Goal: Task Accomplishment & Management: Use online tool/utility

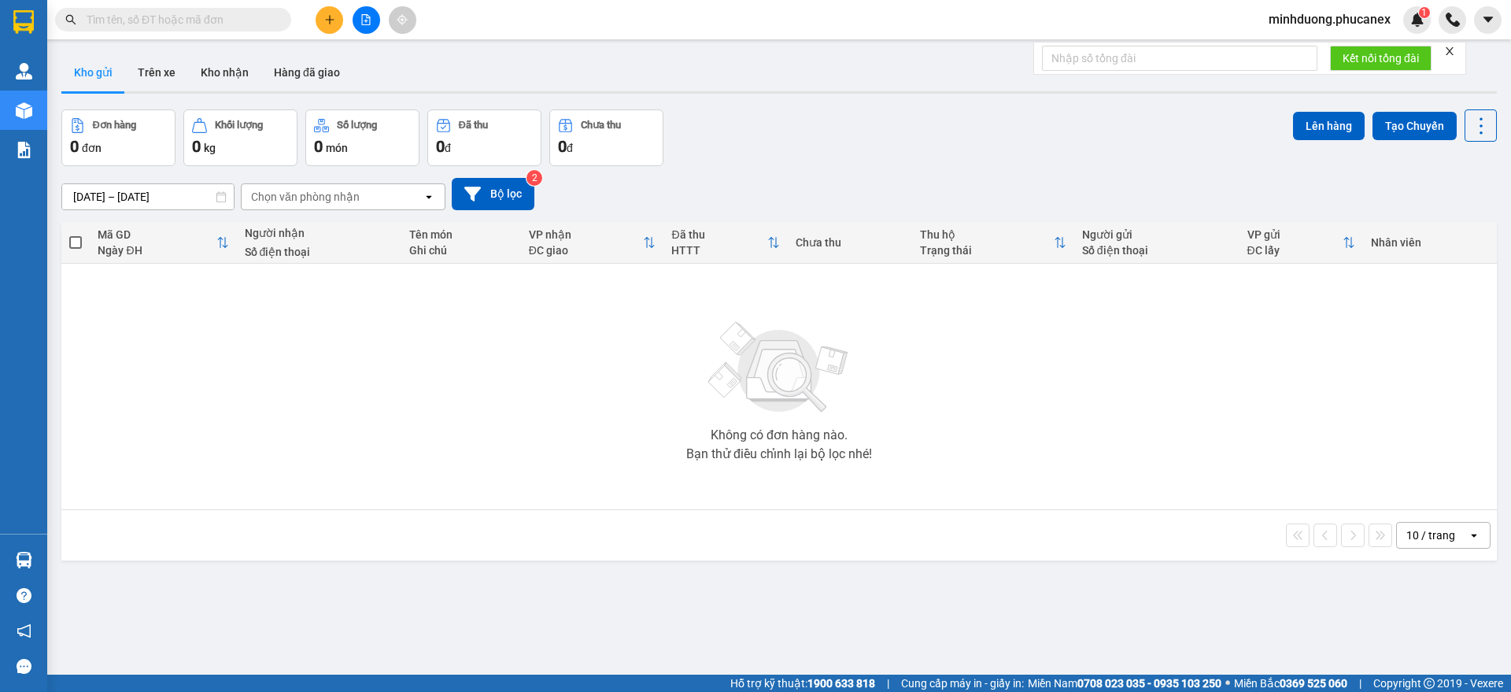
click at [370, 17] on icon "file-add" at bounding box center [366, 19] width 9 height 11
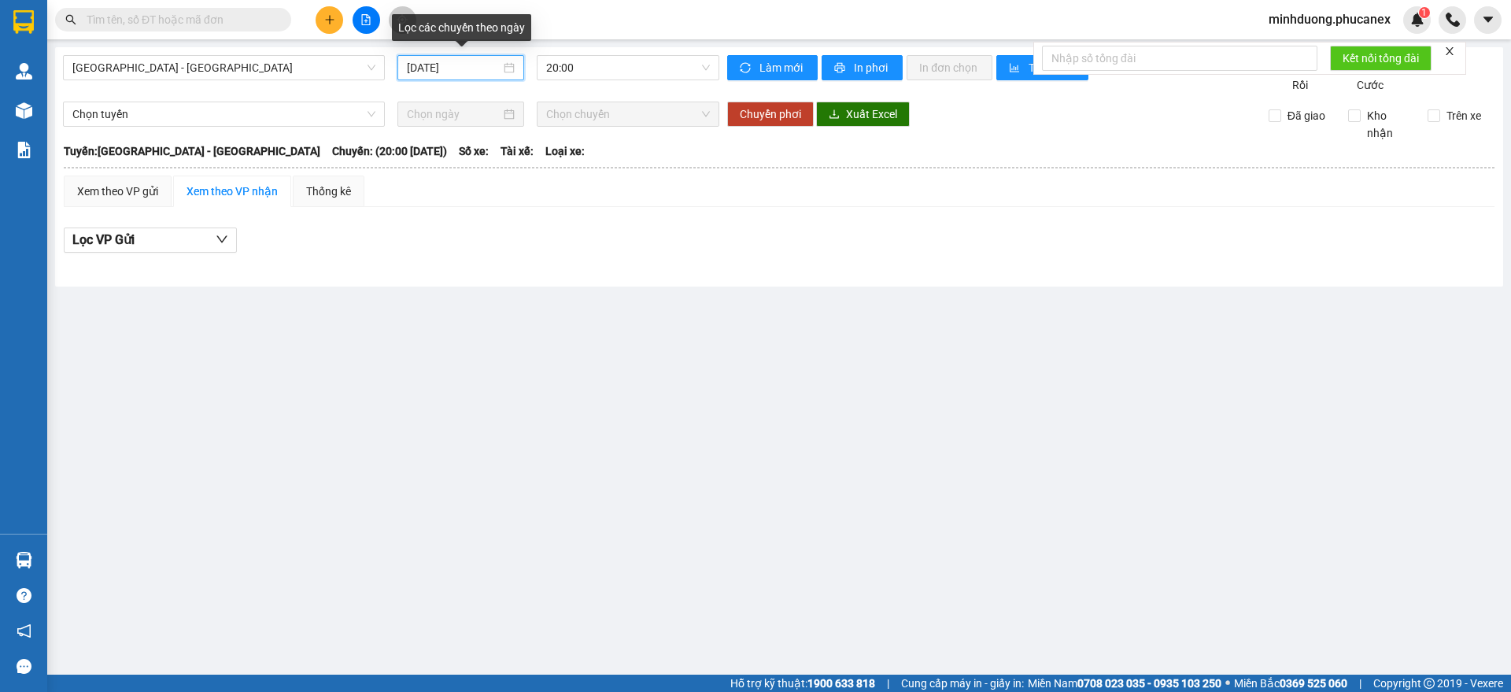
click at [493, 68] on input "[DATE]" at bounding box center [454, 67] width 94 height 17
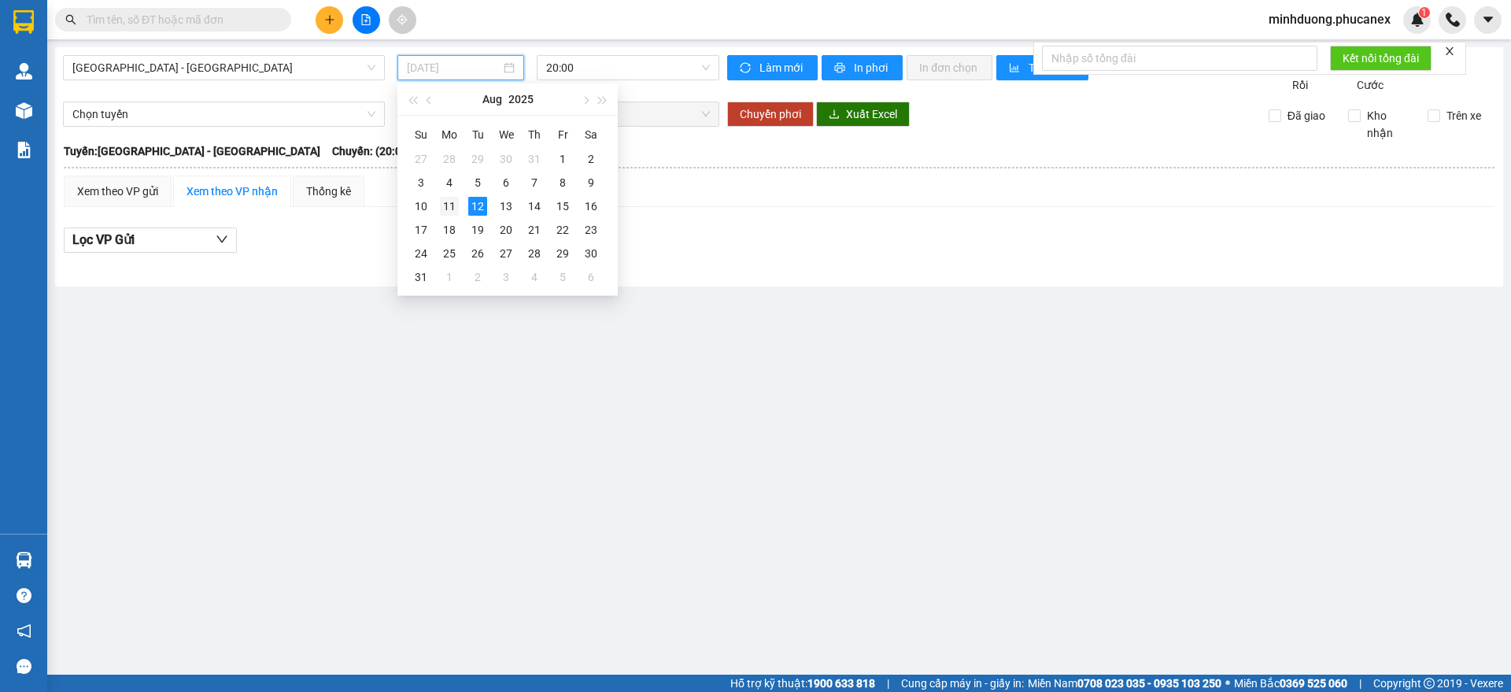
click at [459, 198] on td "11" at bounding box center [449, 206] width 28 height 24
type input "[DATE]"
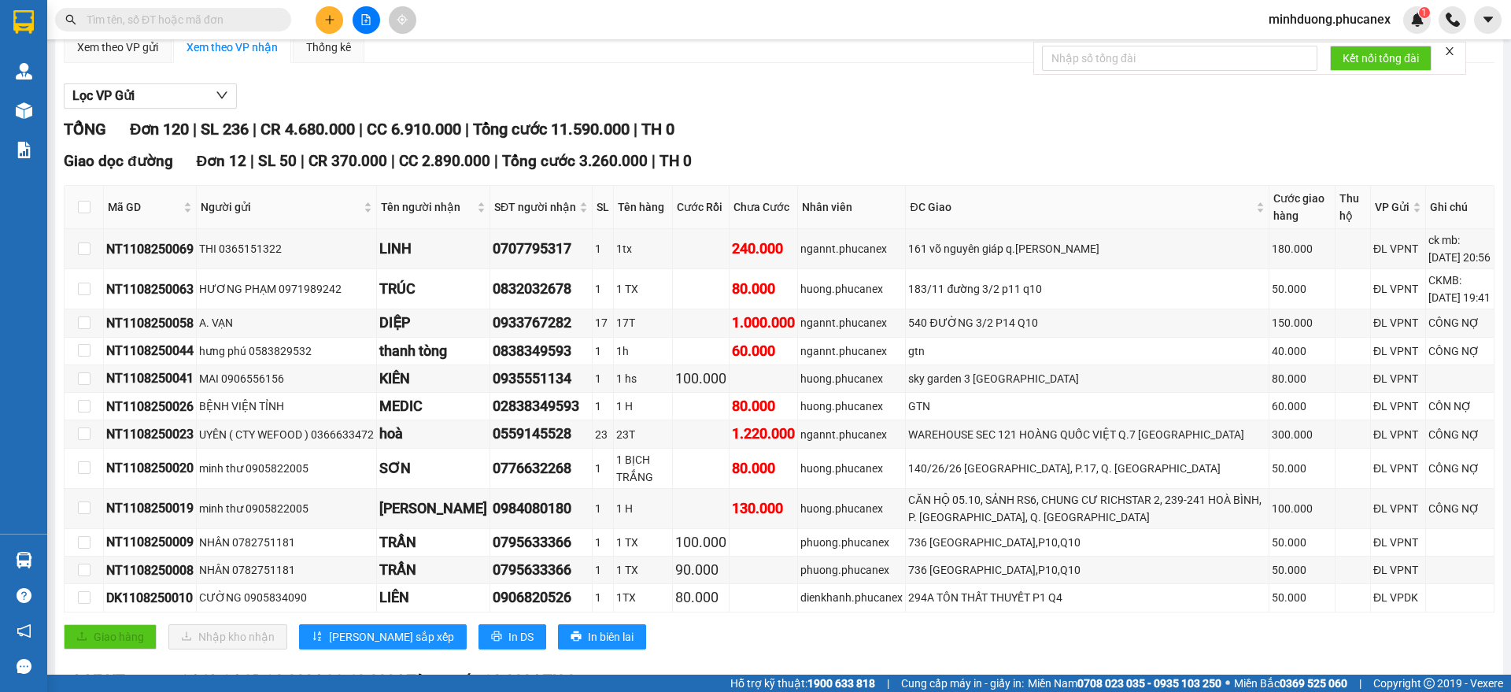
scroll to position [183, 0]
